Goal: Task Accomplishment & Management: Manage account settings

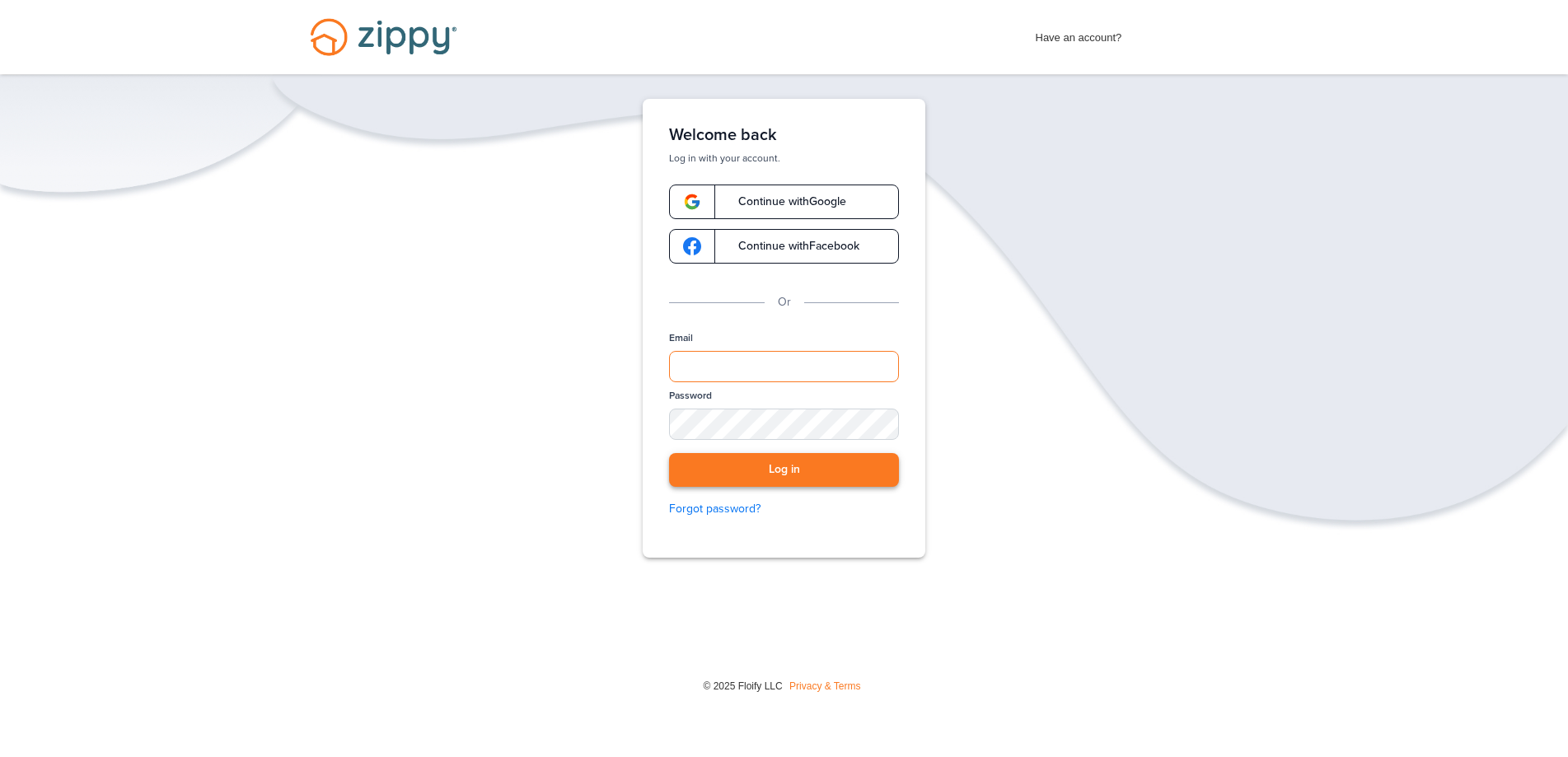
type input "**********"
click at [824, 484] on button "Log in" at bounding box center [784, 470] width 230 height 34
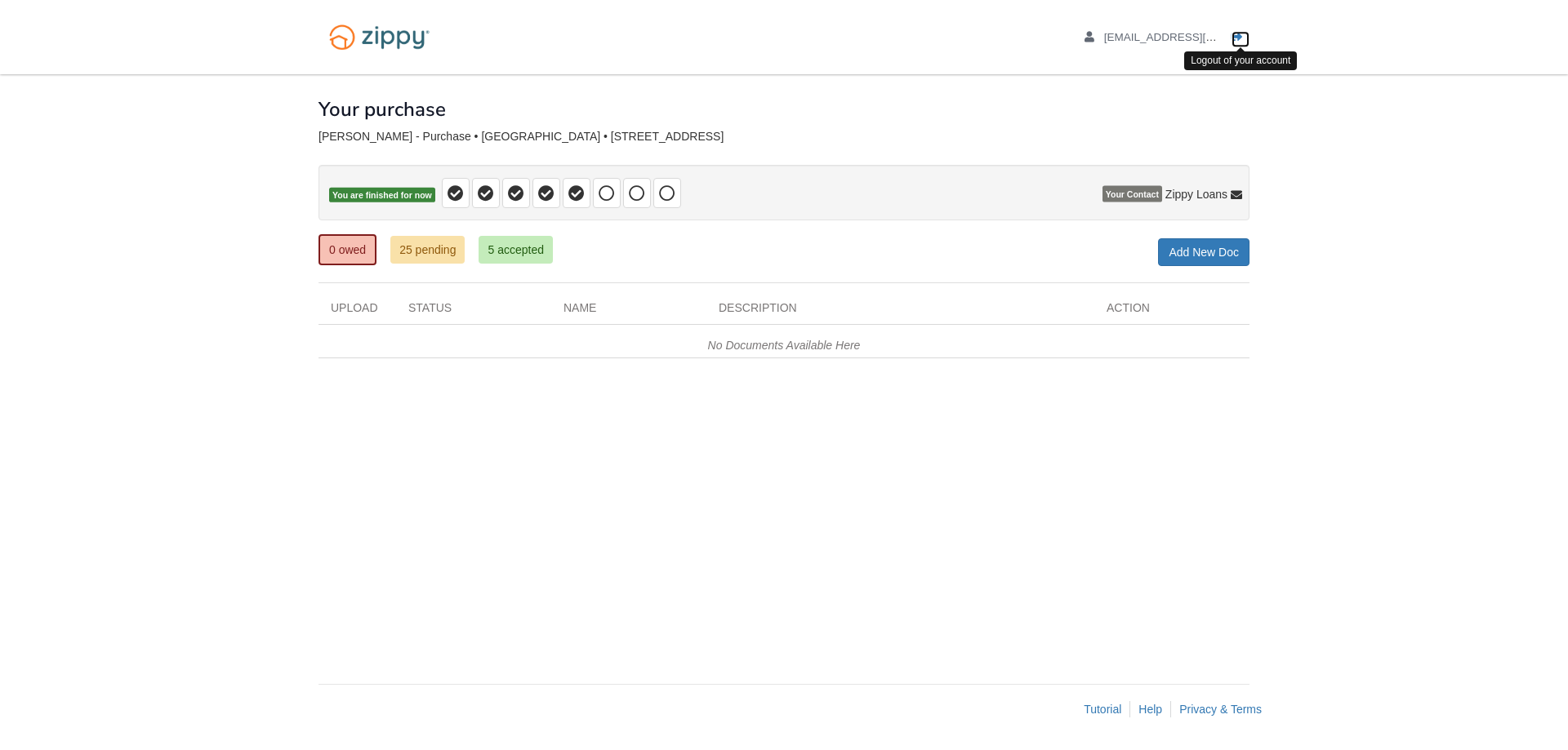
click at [1237, 34] on icon "Log out" at bounding box center [1238, 38] width 12 height 12
